Goal: Register for event/course

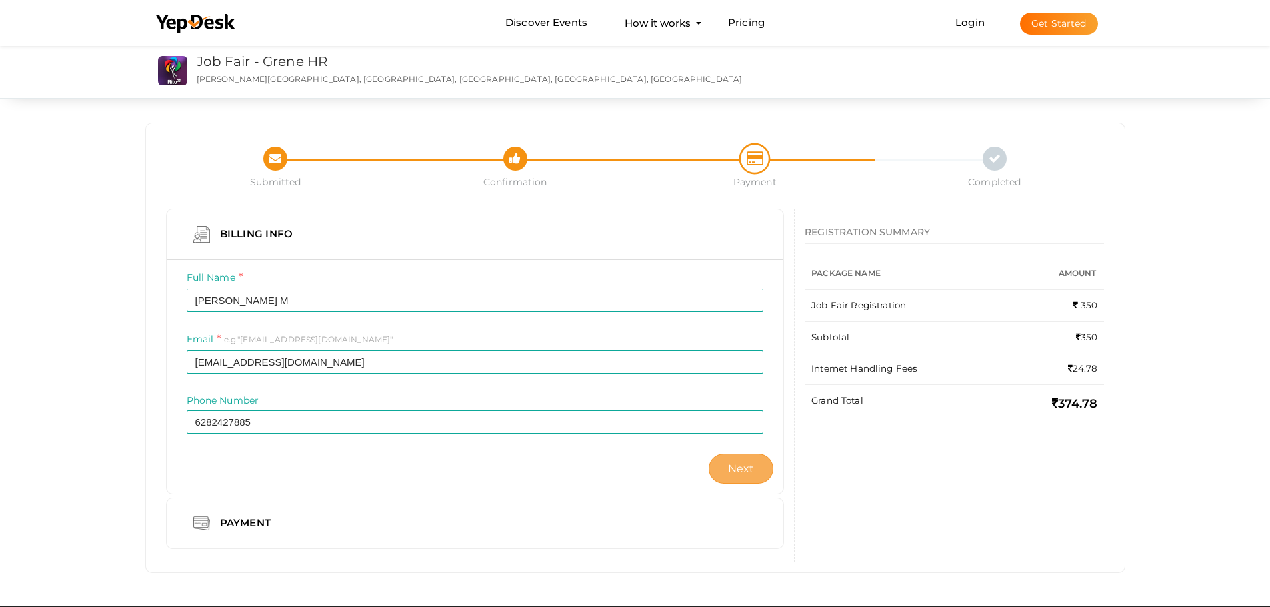
click at [736, 471] on span "Next" at bounding box center [741, 469] width 27 height 13
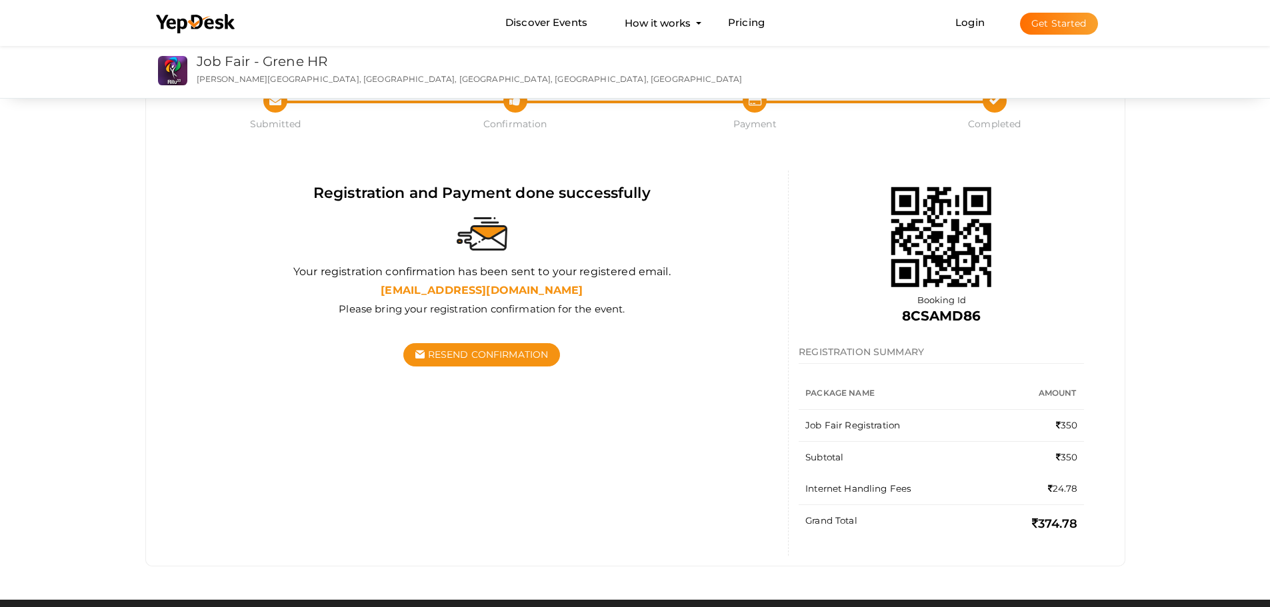
scroll to position [37, 0]
